Goal: Information Seeking & Learning: Learn about a topic

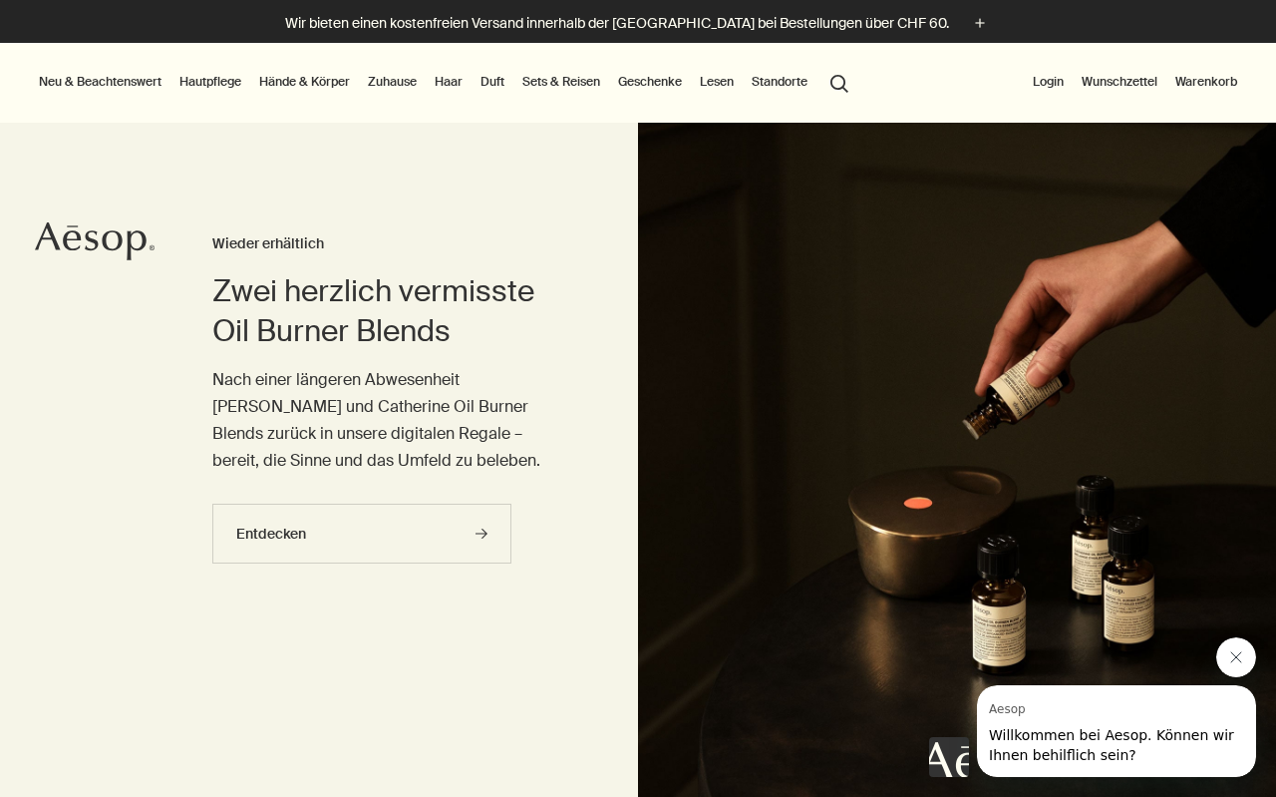
click at [387, 81] on link "Zuhause" at bounding box center [392, 82] width 57 height 24
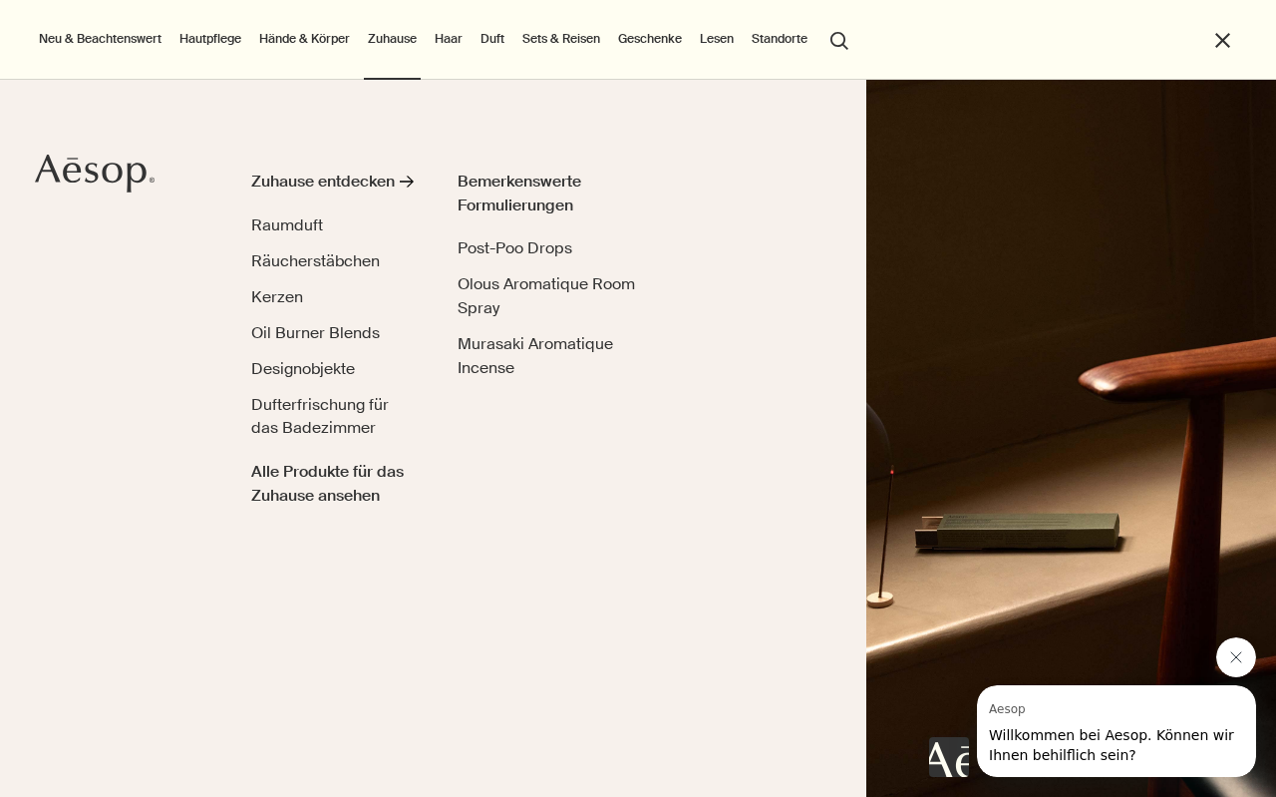
click at [716, 41] on link "Lesen" at bounding box center [717, 39] width 42 height 24
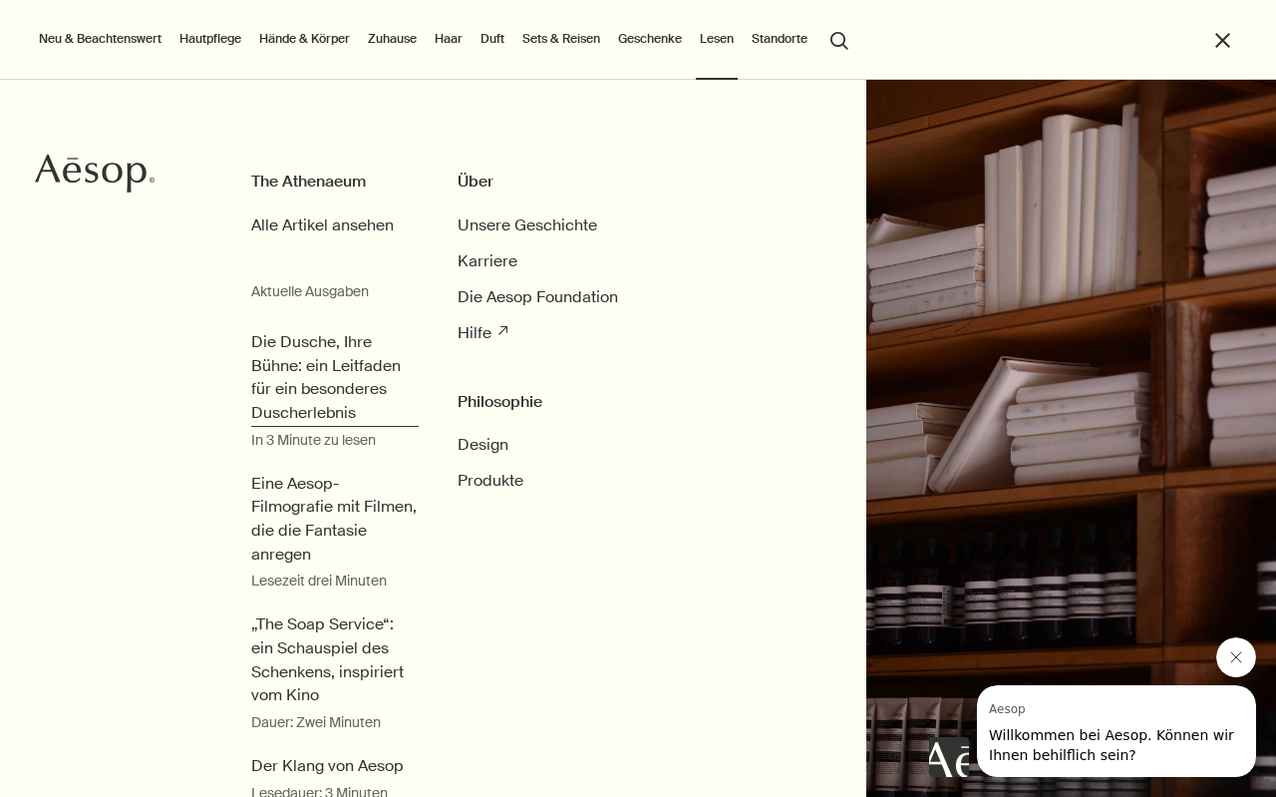
click at [277, 367] on span "Die Dusche, Ihre Bühne: ein Leitfaden für ein besonderes Duscherlebnis" at bounding box center [334, 377] width 167 height 95
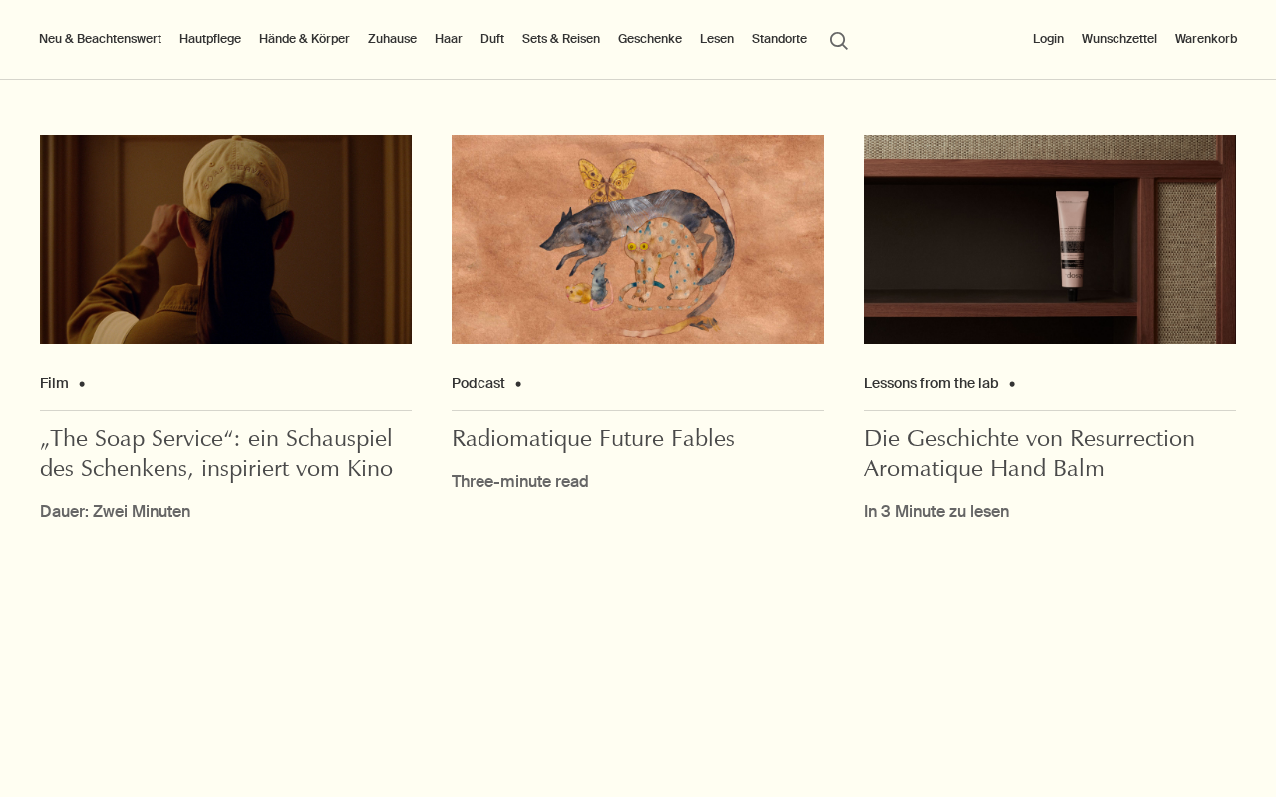
scroll to position [4591, 0]
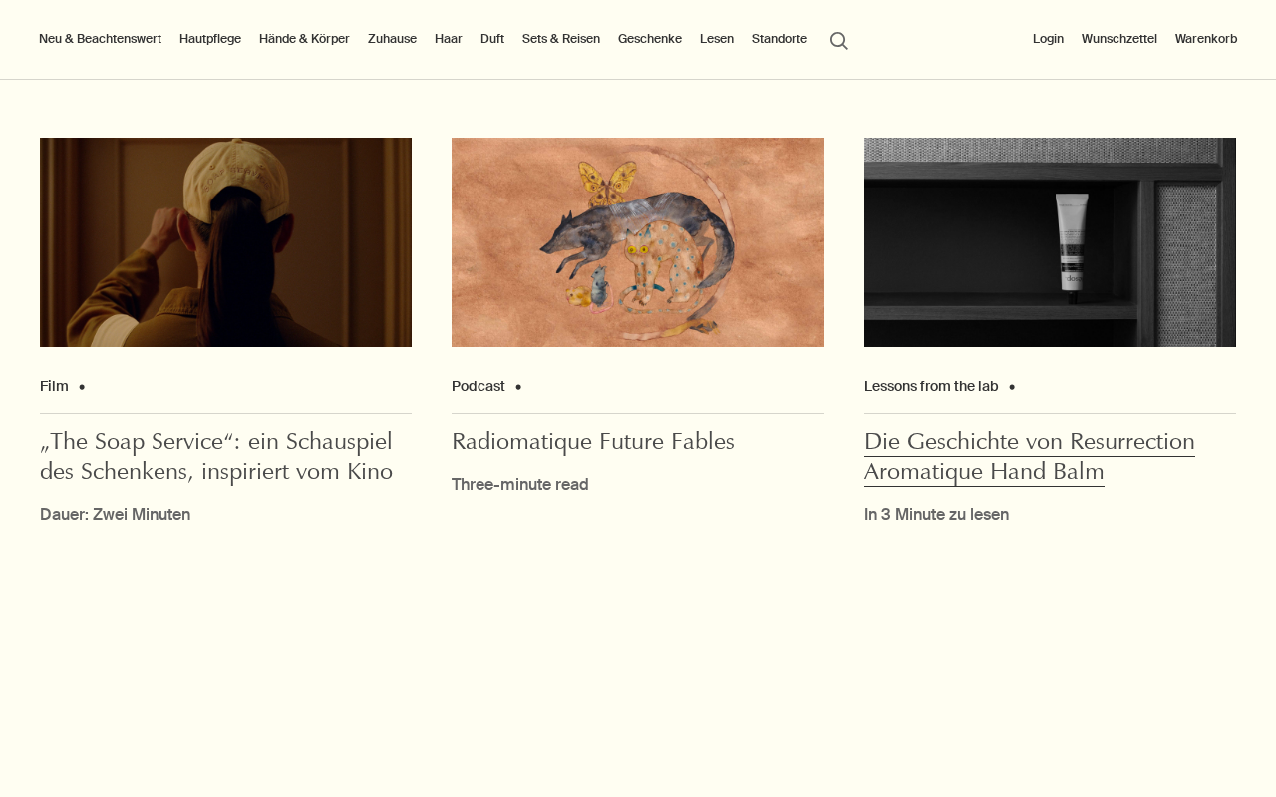
click at [1024, 295] on img at bounding box center [1050, 242] width 372 height 209
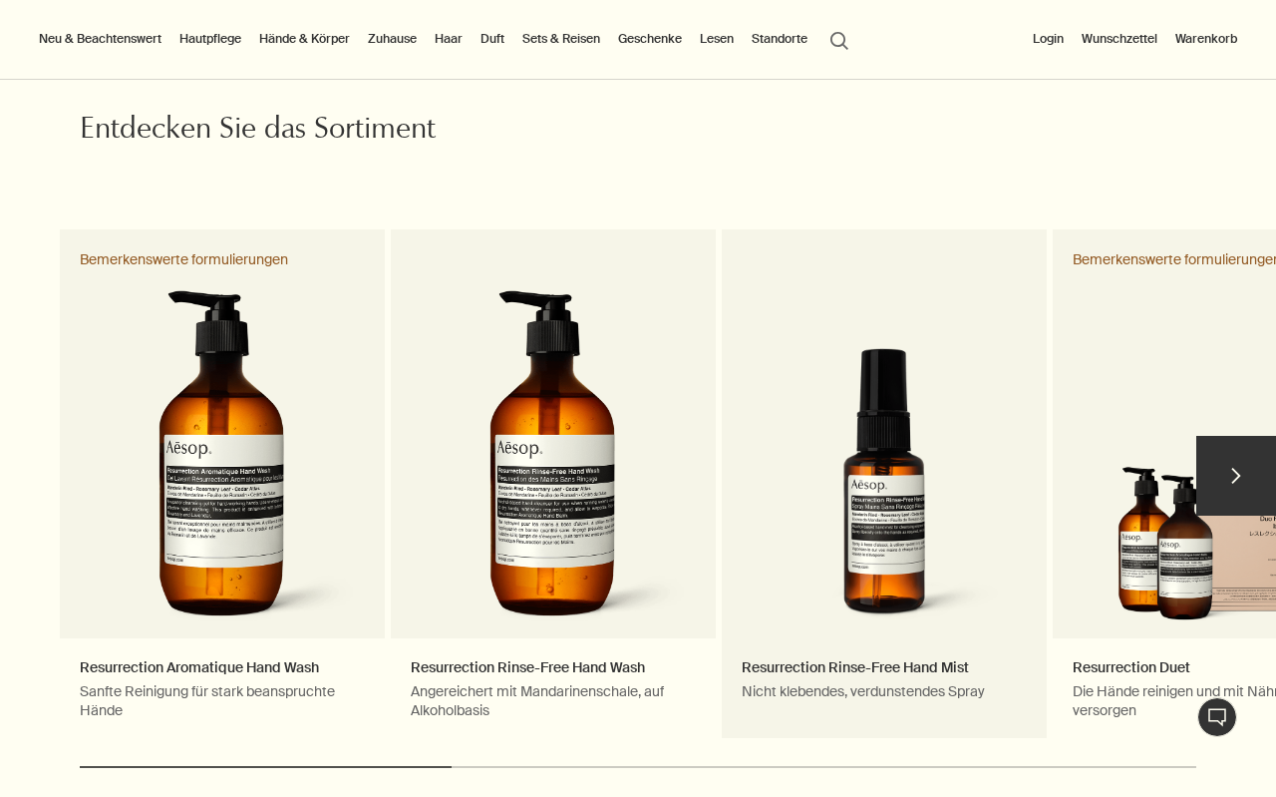
scroll to position [7904, 0]
